Goal: Task Accomplishment & Management: Use online tool/utility

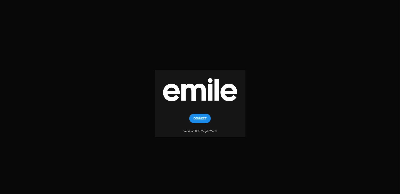
click at [202, 120] on span "Connect" at bounding box center [199, 117] width 13 height 9
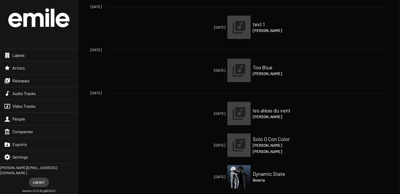
click at [40, 94] on div "Audio Tracks" at bounding box center [39, 93] width 78 height 12
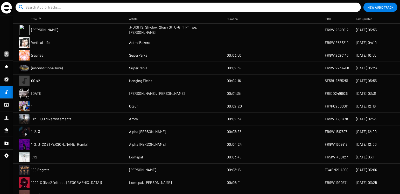
click at [47, 42] on span "Vertical Life" at bounding box center [40, 42] width 18 height 5
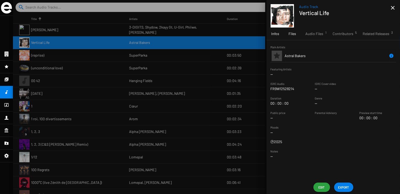
drag, startPoint x: 290, startPoint y: 35, endPoint x: 294, endPoint y: 38, distance: 4.8
click at [290, 35] on span "Files" at bounding box center [292, 33] width 8 height 5
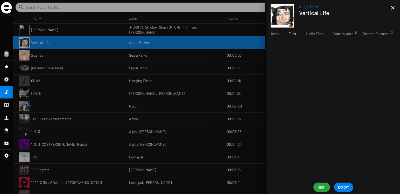
click at [321, 187] on span "Edit" at bounding box center [321, 186] width 8 height 9
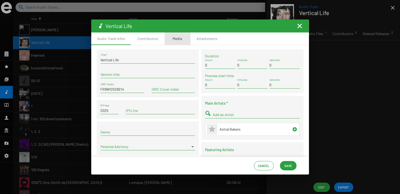
click at [181, 38] on div "Media" at bounding box center [177, 38] width 26 height 12
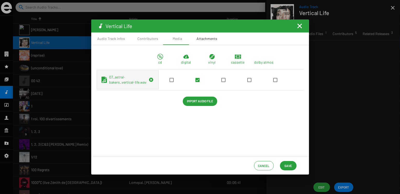
click at [205, 39] on div "Attachments" at bounding box center [207, 38] width 21 height 5
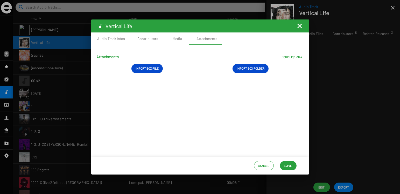
click at [148, 70] on span "Import Box File" at bounding box center [146, 67] width 23 height 9
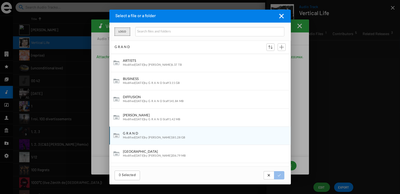
scroll to position [110, 180]
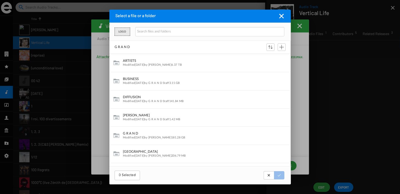
click at [281, 17] on mat-icon "Fermer la fenêtre" at bounding box center [281, 16] width 6 height 6
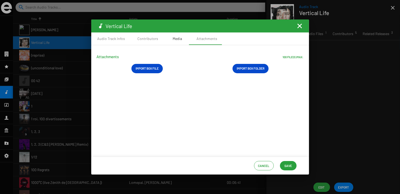
click at [179, 42] on div "Media" at bounding box center [177, 38] width 26 height 12
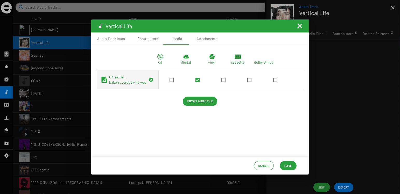
click at [301, 26] on mat-icon "Fermer la fenêtre" at bounding box center [299, 26] width 6 height 6
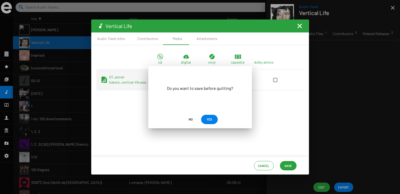
click at [210, 118] on span "YES" at bounding box center [208, 118] width 5 height 9
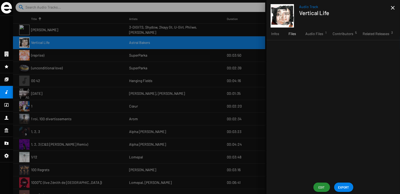
drag, startPoint x: 85, startPoint y: 76, endPoint x: 67, endPoint y: 79, distance: 18.1
click at [84, 76] on div at bounding box center [206, 97] width 387 height 194
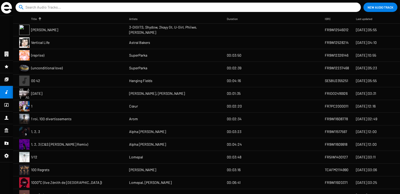
click at [102, 9] on input at bounding box center [188, 7] width 327 height 9
click at [6, 80] on icon at bounding box center [7, 79] width 4 height 4
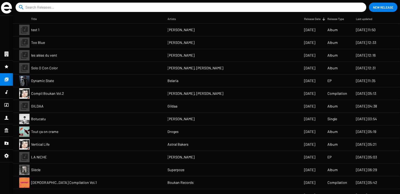
click at [73, 6] on input at bounding box center [191, 7] width 333 height 9
type input "je"
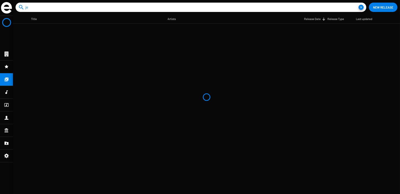
click at [52, 5] on input "je" at bounding box center [191, 7] width 333 height 9
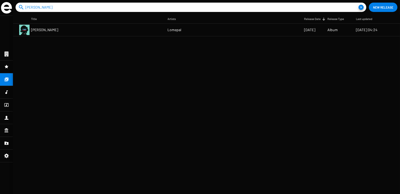
type input "[PERSON_NAME]"
click at [155, 29] on mat-cell "[PERSON_NAME]" at bounding box center [99, 30] width 137 height 12
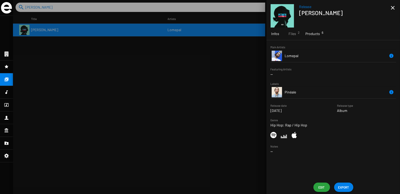
click at [312, 33] on span "Products 6" at bounding box center [312, 33] width 15 height 5
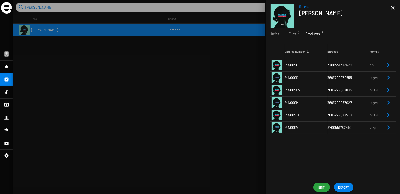
click at [389, 78] on icon "Remove Reference" at bounding box center [388, 77] width 3 height 4
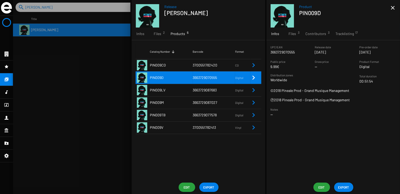
click at [341, 21] on div "Product PIN009D" at bounding box center [344, 15] width 91 height 23
click at [345, 184] on span "EXPORT" at bounding box center [343, 186] width 11 height 9
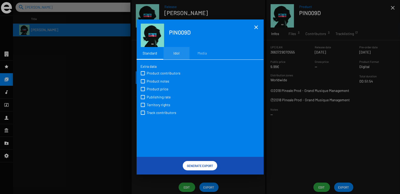
click at [178, 54] on div "Idol" at bounding box center [176, 53] width 6 height 5
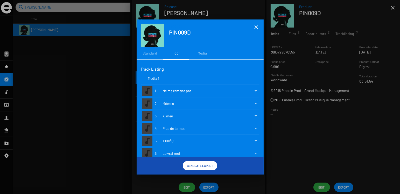
click at [247, 89] on div at bounding box center [250, 90] width 8 height 5
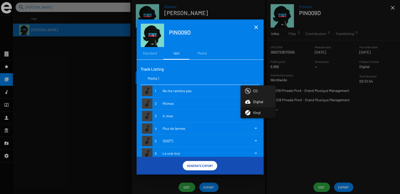
click at [259, 101] on span "Digital" at bounding box center [258, 101] width 10 height 11
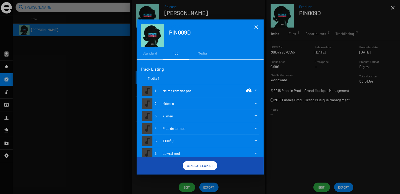
click at [248, 102] on div at bounding box center [250, 103] width 8 height 5
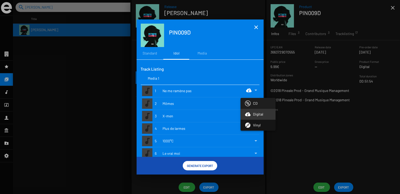
click at [251, 113] on div "Digital" at bounding box center [254, 114] width 18 height 11
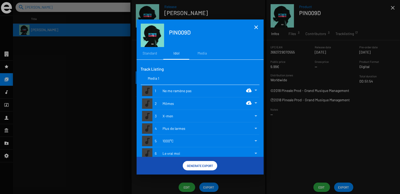
click at [250, 116] on div at bounding box center [250, 115] width 8 height 5
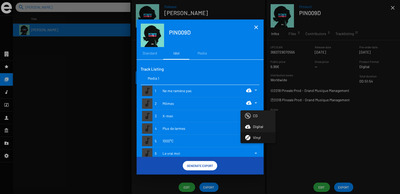
click at [249, 126] on icon at bounding box center [247, 127] width 5 height 4
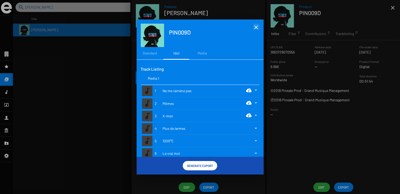
click at [255, 27] on mat-icon "close" at bounding box center [256, 27] width 6 height 6
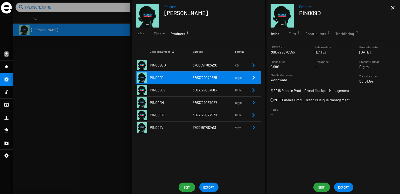
drag, startPoint x: 46, startPoint y: 126, endPoint x: 42, endPoint y: 127, distance: 3.9
click at [45, 126] on div at bounding box center [206, 97] width 387 height 194
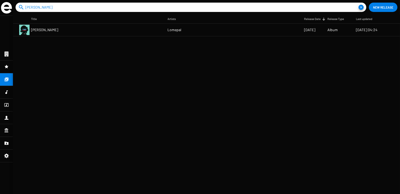
click at [7, 144] on icon at bounding box center [6, 142] width 4 height 3
